Goal: Transaction & Acquisition: Purchase product/service

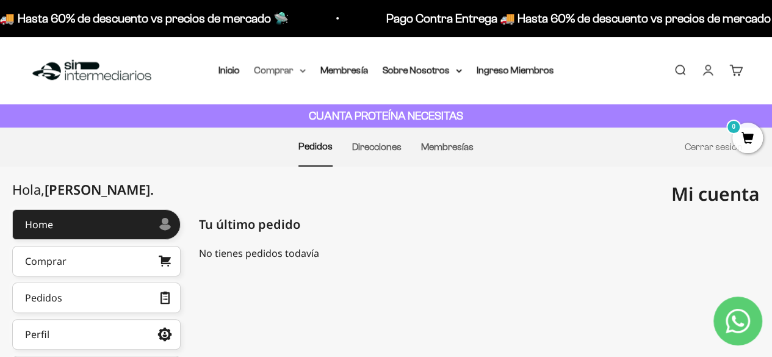
click at [288, 73] on summary "Comprar" at bounding box center [280, 70] width 51 height 16
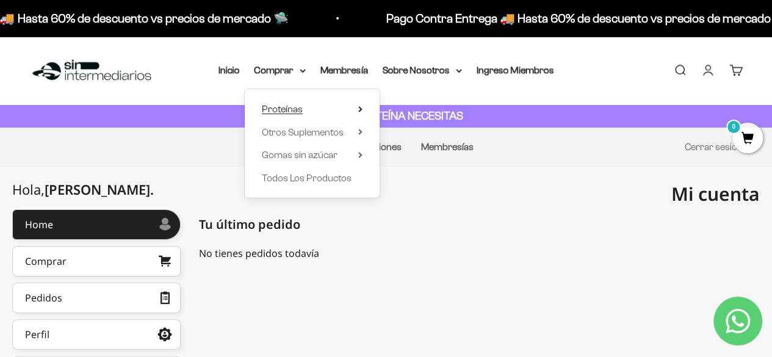
click at [292, 105] on span "Proteínas" at bounding box center [282, 109] width 41 height 10
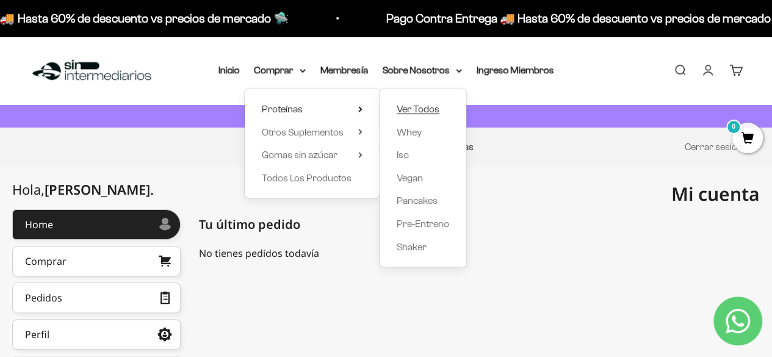
click at [418, 110] on span "Ver Todos" at bounding box center [418, 109] width 43 height 10
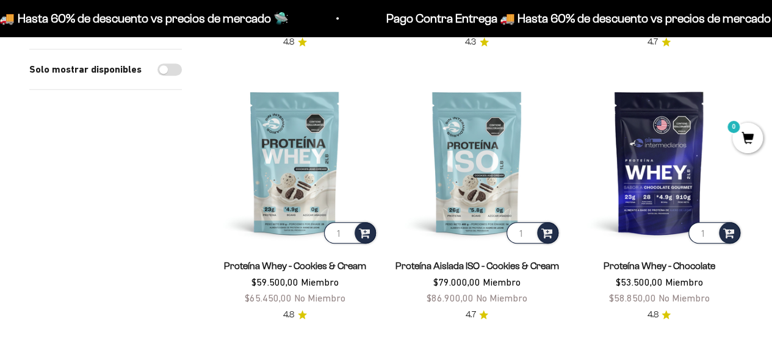
scroll to position [387, 0]
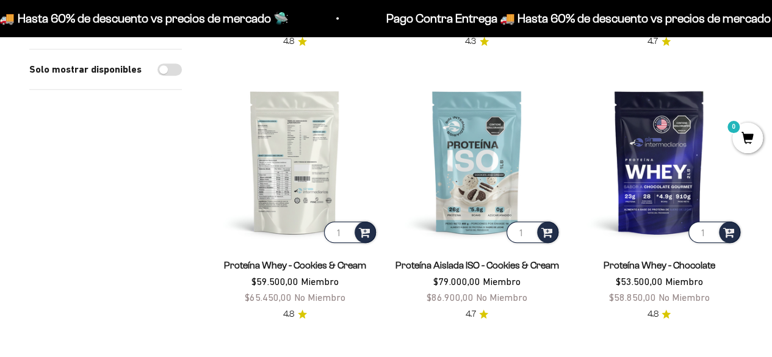
click at [321, 170] on img at bounding box center [294, 161] width 167 height 167
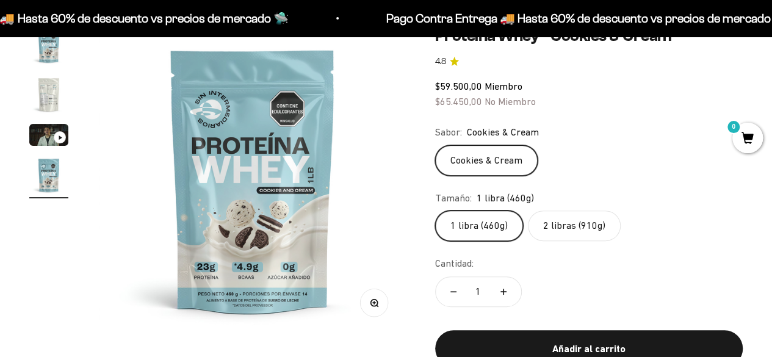
scroll to position [131, 0]
click at [550, 225] on label "2 libras (910g)" at bounding box center [574, 225] width 93 height 31
click at [435, 210] on input "2 libras (910g)" at bounding box center [435, 209] width 1 height 1
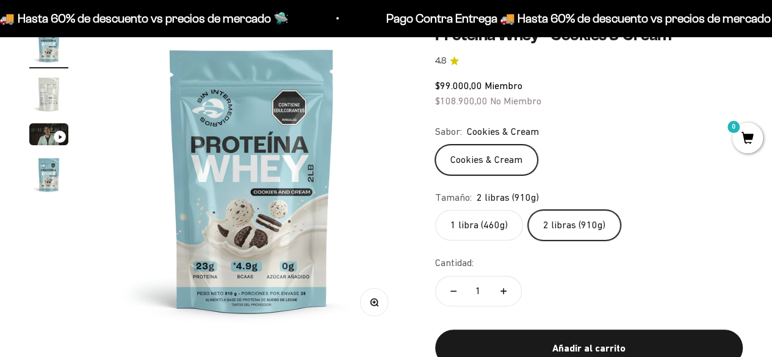
click at [483, 223] on label "1 libra (460g)" at bounding box center [479, 225] width 88 height 31
click at [435, 210] on input "1 libra (460g)" at bounding box center [435, 209] width 1 height 1
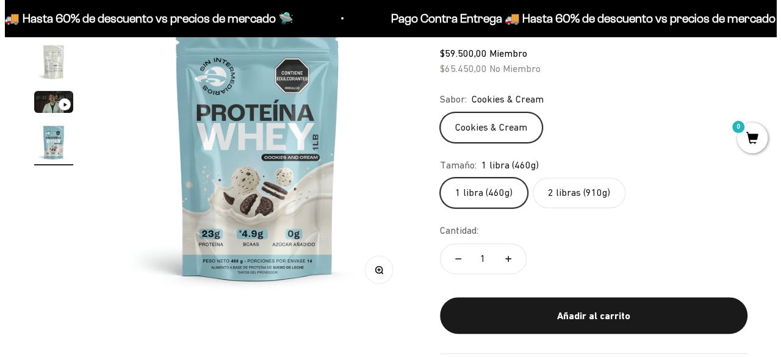
scroll to position [164, 0]
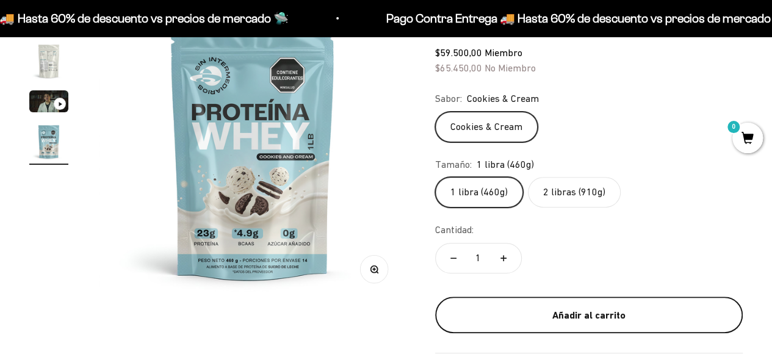
click at [511, 308] on div "Añadir al carrito" at bounding box center [589, 316] width 259 height 16
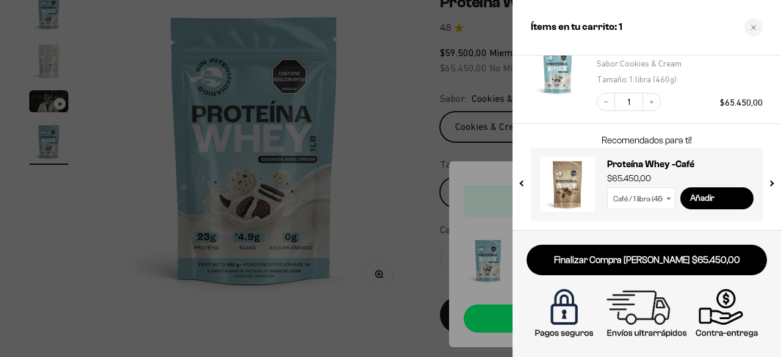
scroll to position [0, 0]
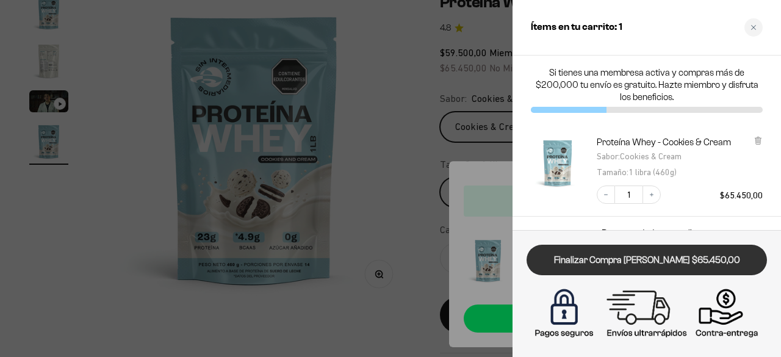
click at [621, 263] on link "Finalizar Compra [PERSON_NAME] $65.450,00" at bounding box center [647, 260] width 240 height 31
